Goal: Task Accomplishment & Management: Manage account settings

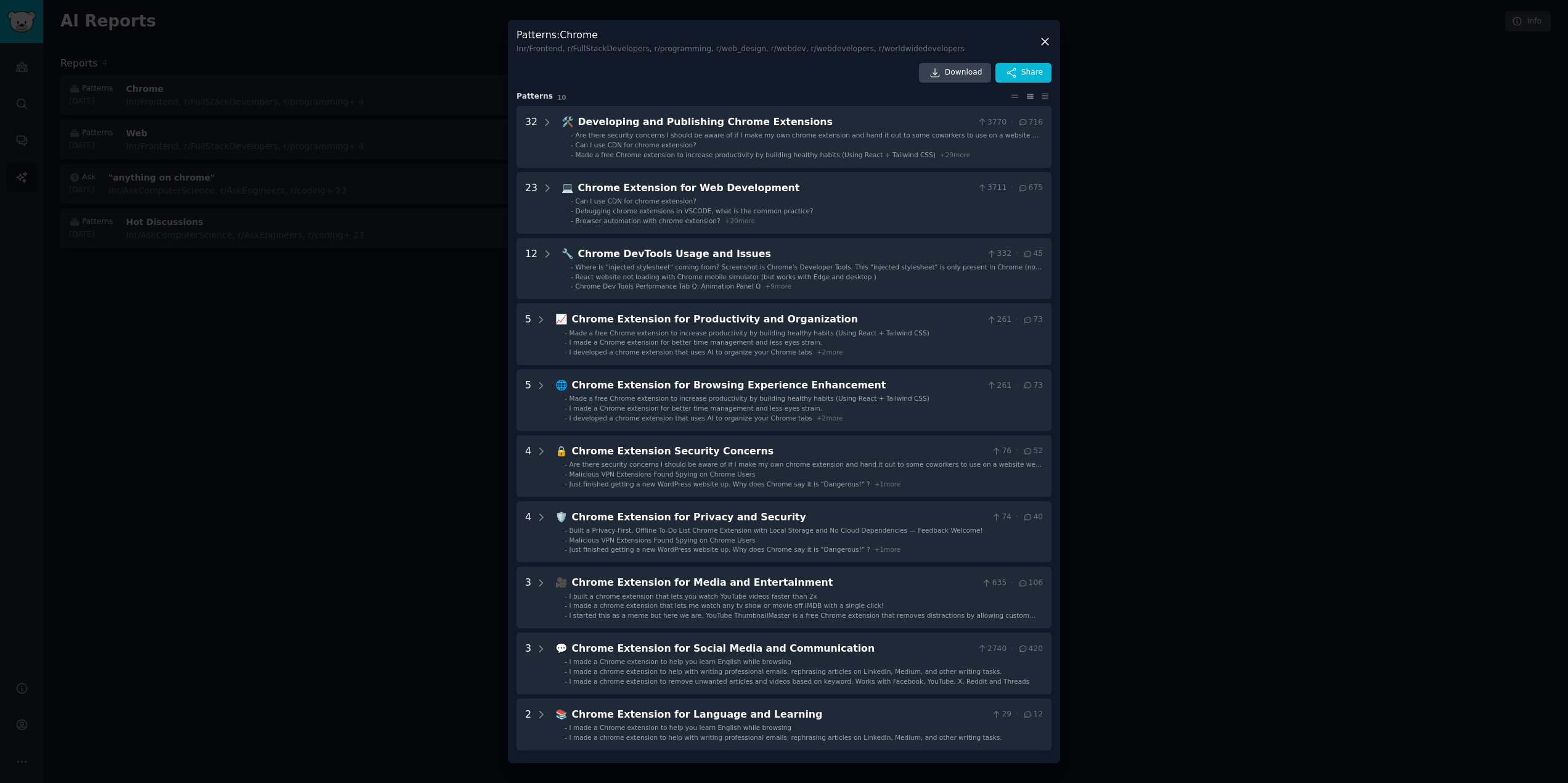
click at [1045, 43] on icon at bounding box center [1044, 42] width 13 height 13
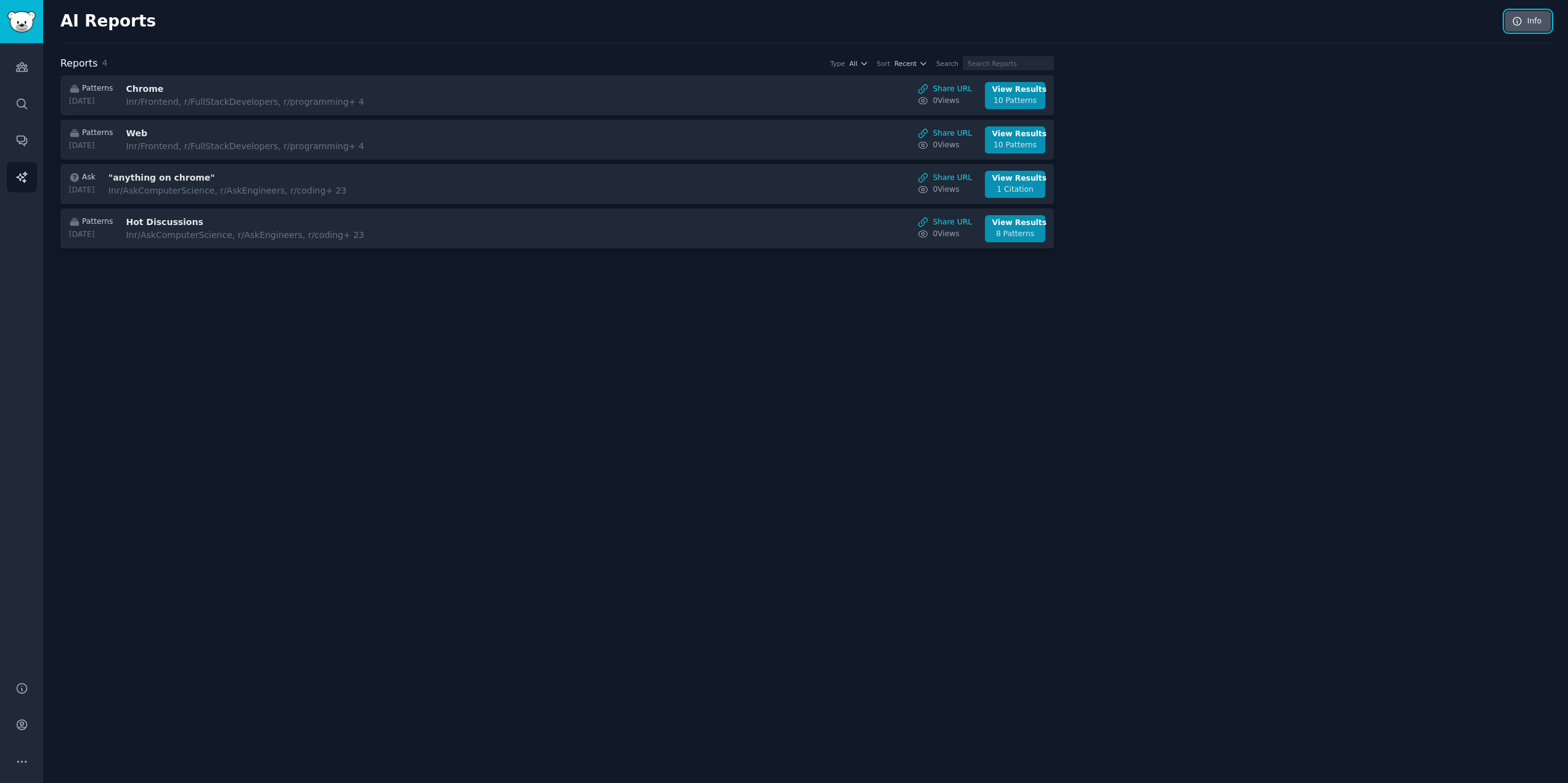
click at [1539, 20] on link "Info" at bounding box center [1527, 22] width 46 height 21
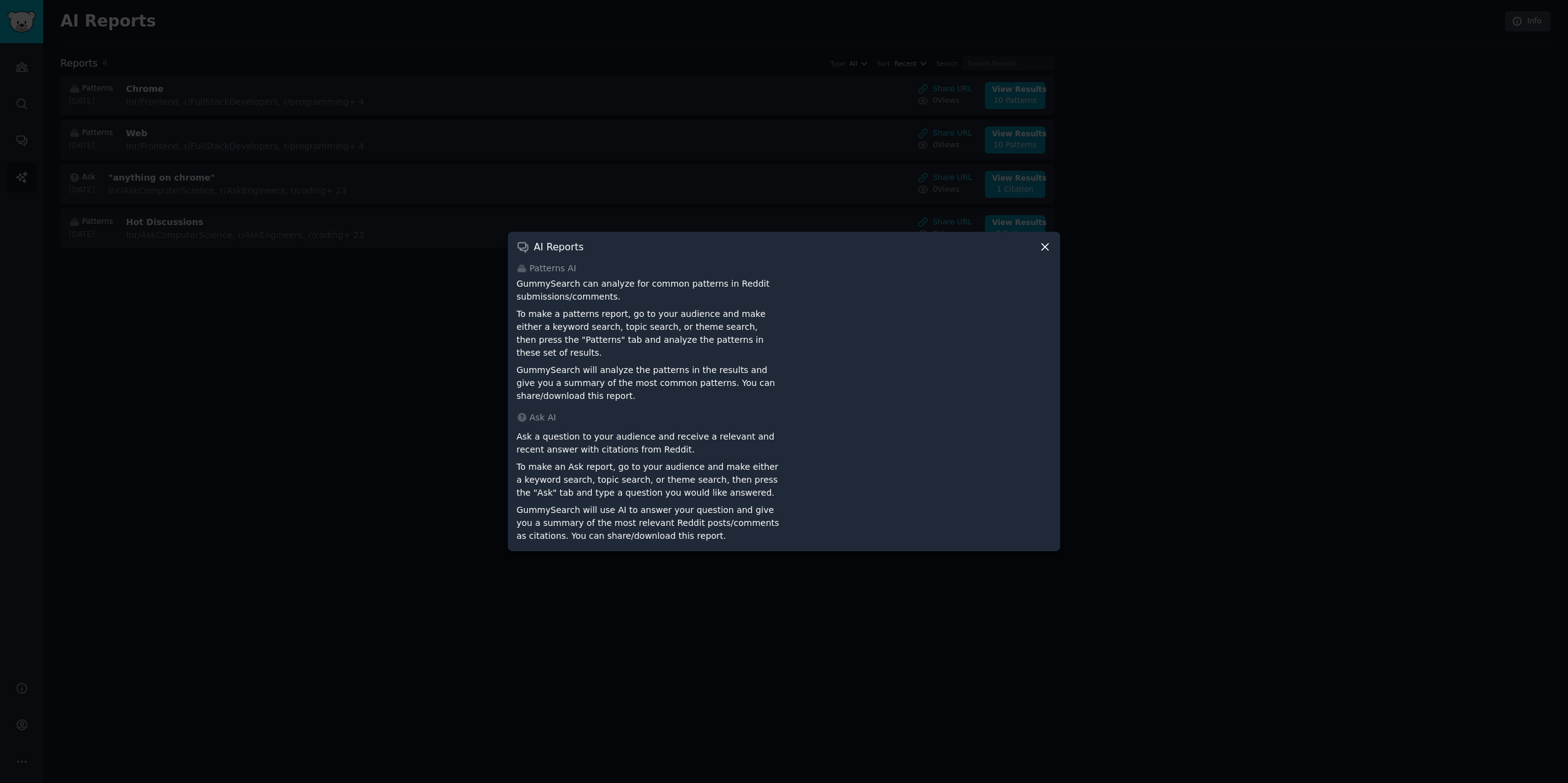
click at [1042, 252] on icon at bounding box center [1044, 246] width 13 height 13
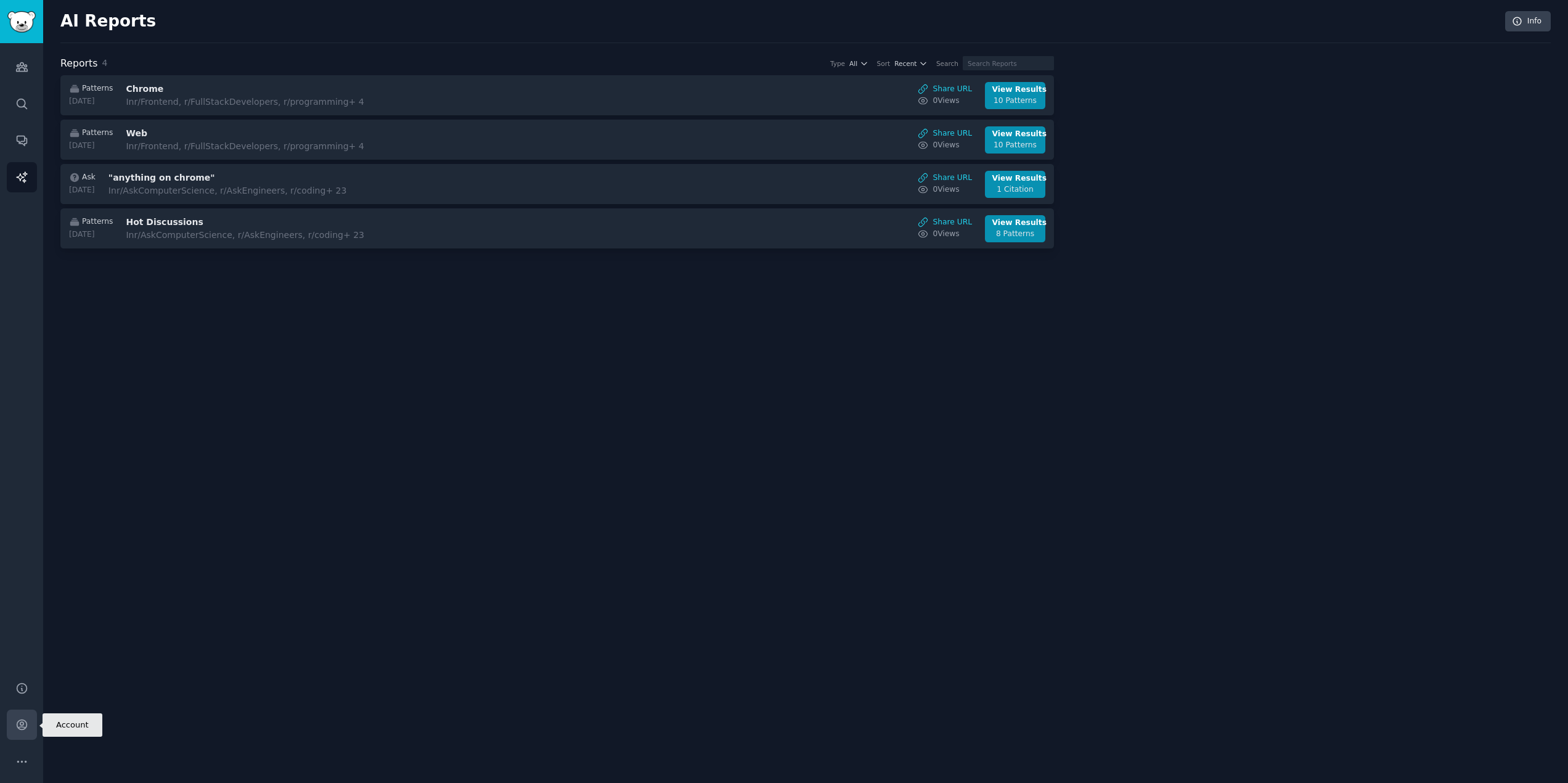
click at [23, 713] on link "Account" at bounding box center [22, 724] width 30 height 30
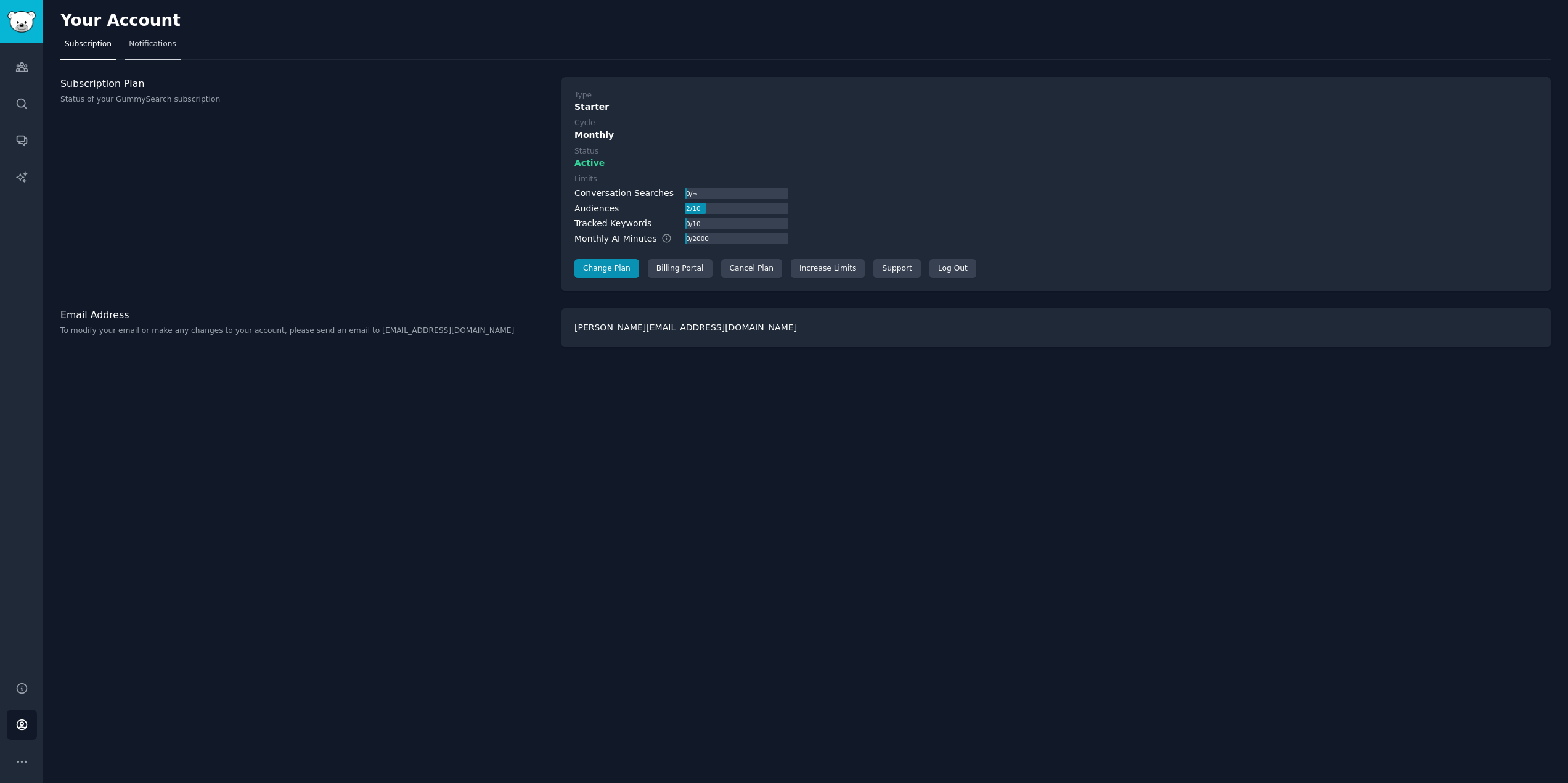
click at [146, 39] on span "Notifications" at bounding box center [153, 44] width 48 height 11
